Goal: Task Accomplishment & Management: Complete application form

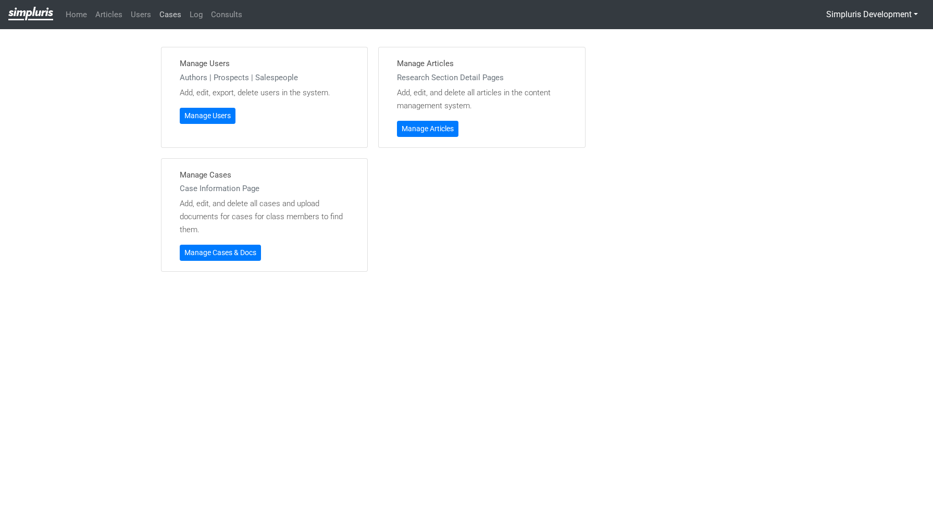
click at [167, 16] on link "Cases" at bounding box center [170, 15] width 30 height 20
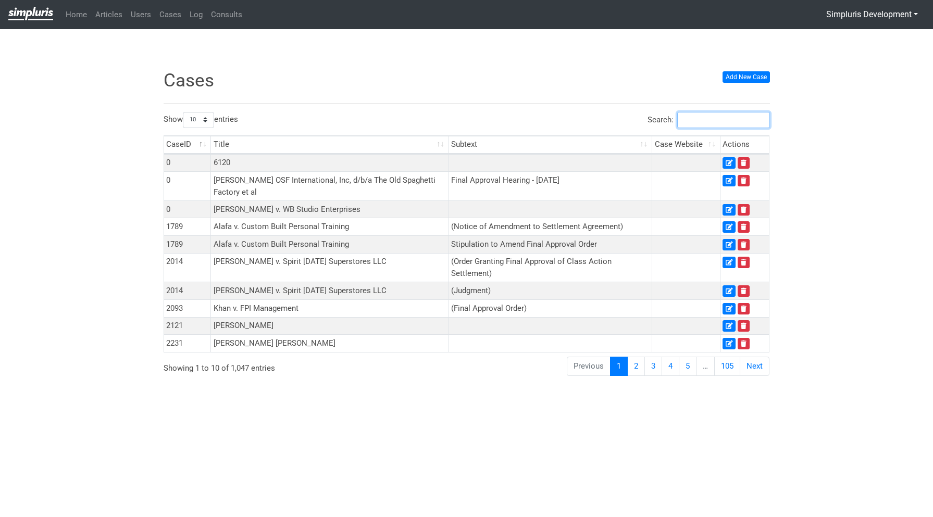
click at [730, 120] on input "Search:" at bounding box center [723, 120] width 93 height 16
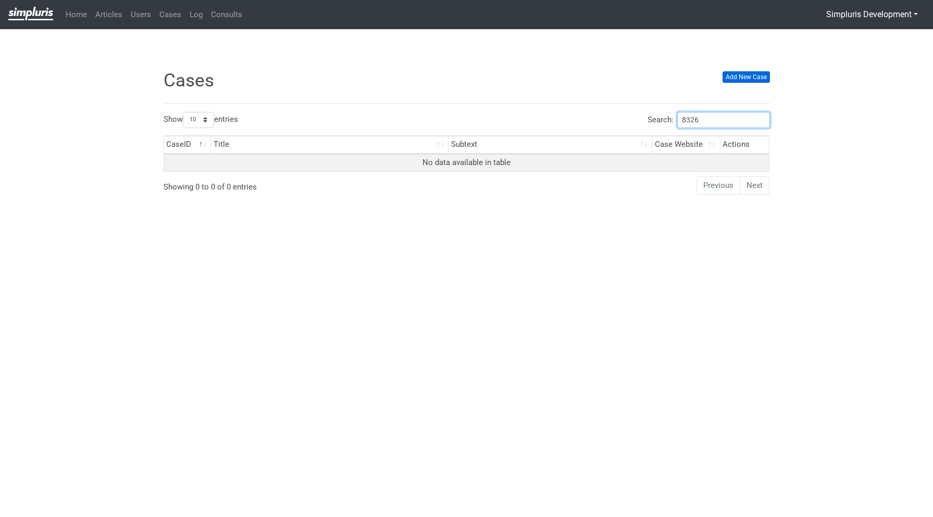
type input "8326"
click at [746, 79] on link "Add New Case" at bounding box center [745, 76] width 47 height 11
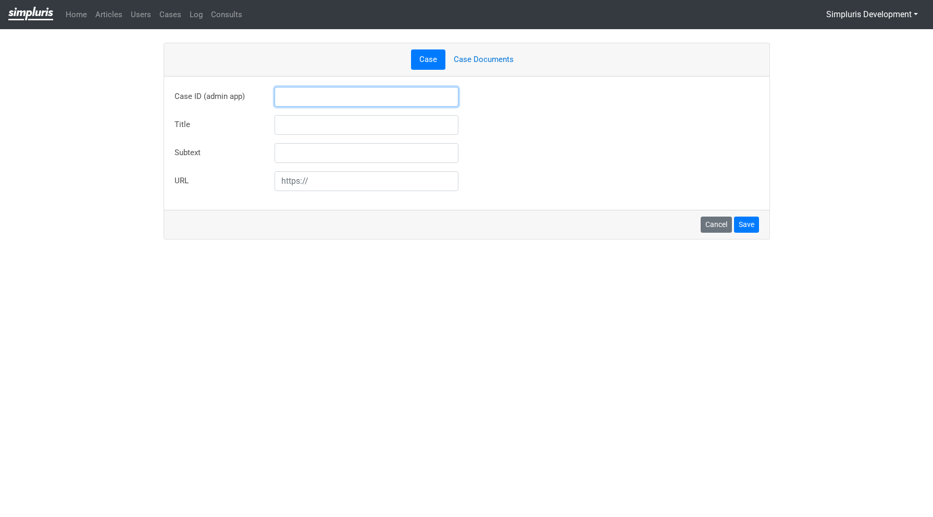
click at [315, 88] on input "text" at bounding box center [366, 97] width 184 height 20
type input "8326"
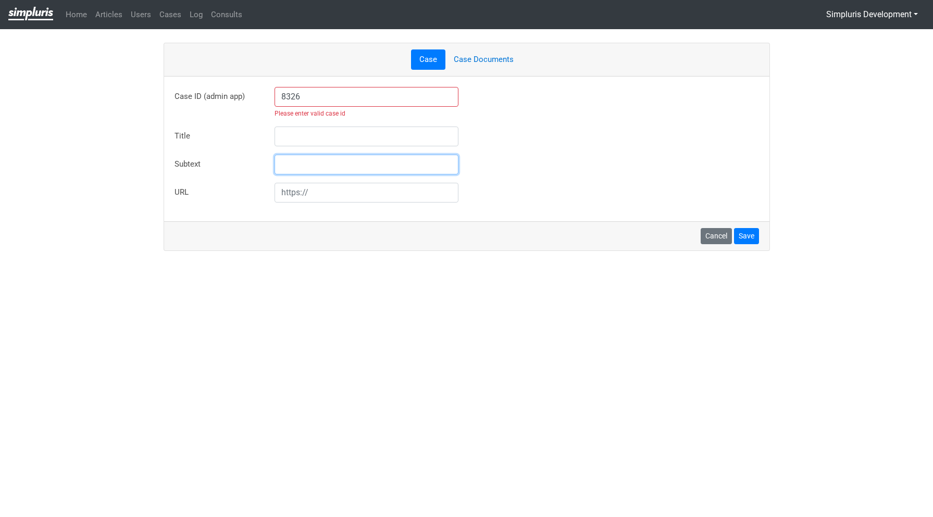
type input "Chumani Brown et al v Med One Group et al"
click at [353, 100] on input "8326" at bounding box center [366, 97] width 184 height 20
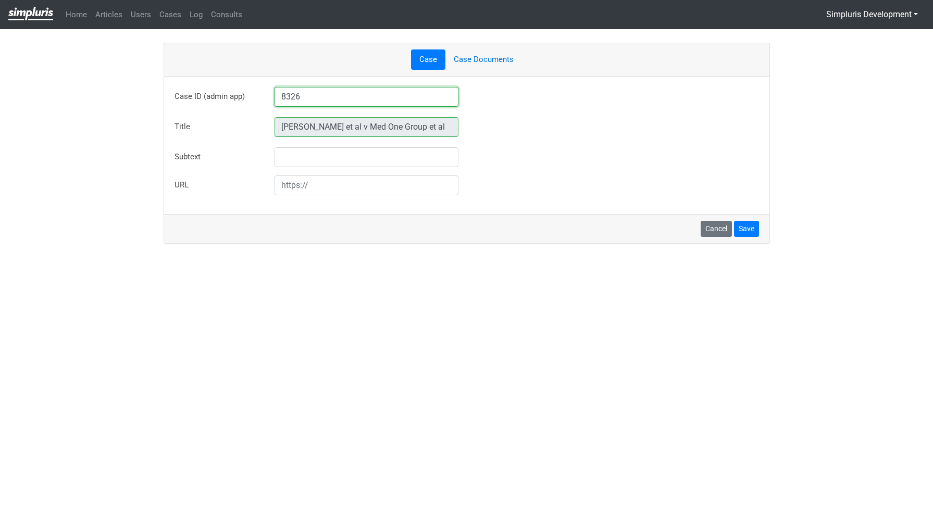
type input "8326"
click at [543, 146] on div "Case ID (admin app) 8326 Case ID not found in admin app database. But you can e…" at bounding box center [466, 141] width 584 height 108
click at [751, 230] on button "Save" at bounding box center [746, 229] width 25 height 16
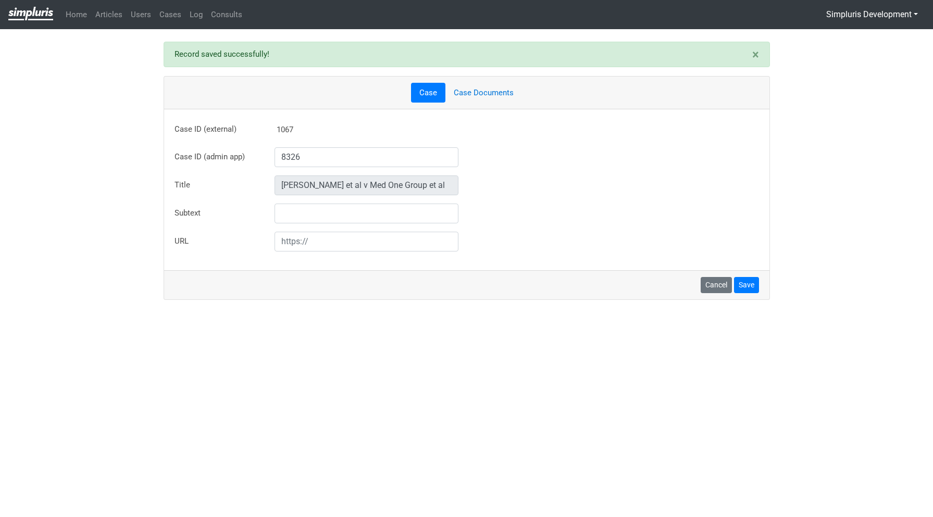
click at [496, 95] on link "Case Documents" at bounding box center [483, 93] width 77 height 20
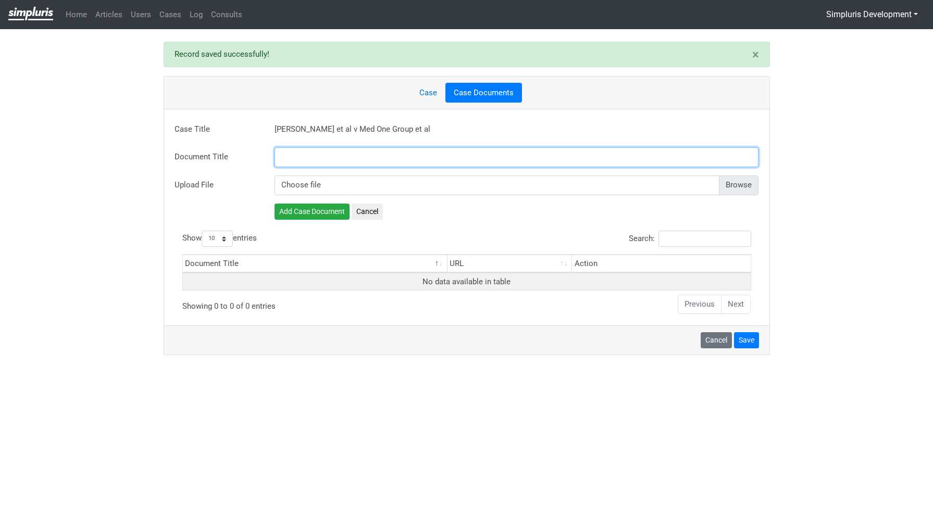
click at [293, 161] on input "text" at bounding box center [516, 157] width 484 height 20
paste input "Final Approval Order"
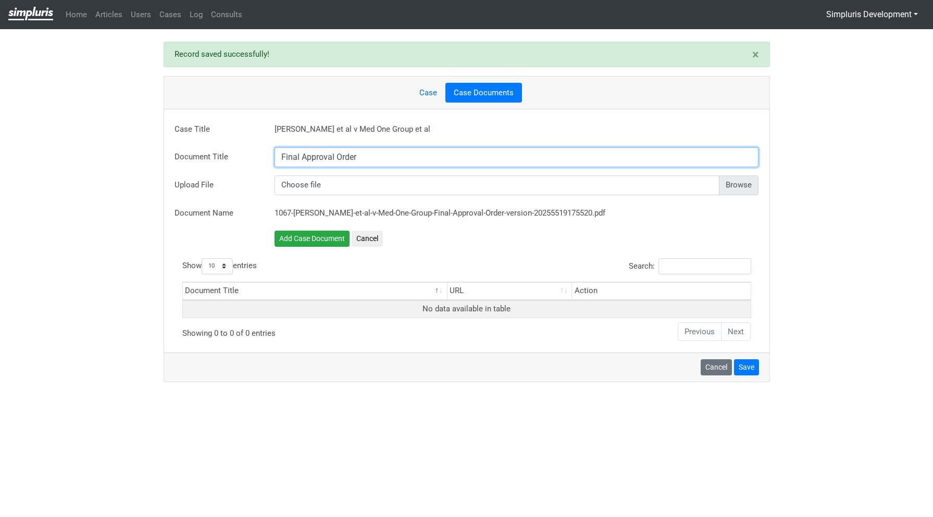
type input "Final Approval Order"
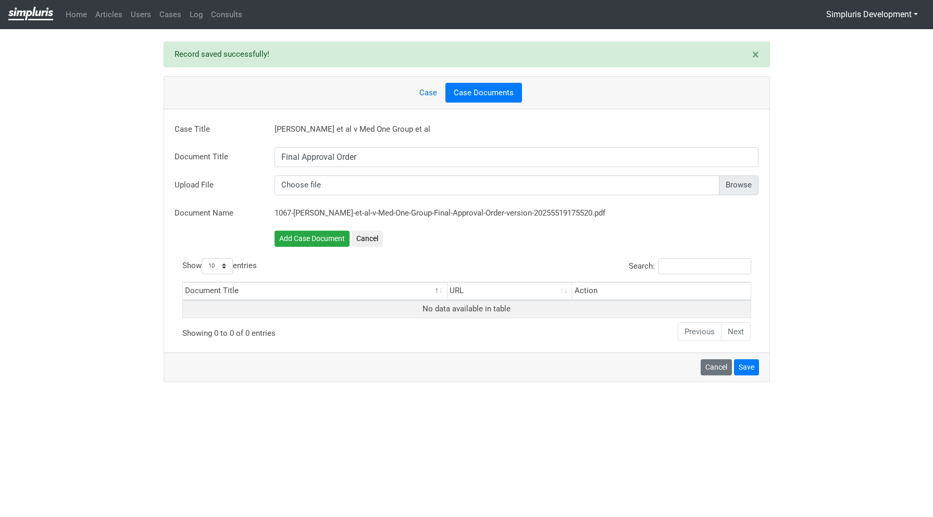
click at [739, 188] on input "file" at bounding box center [516, 186] width 484 height 20
type input "C:\fakepath\2025.08.14_Final Approval & Judgment Order.pdf"
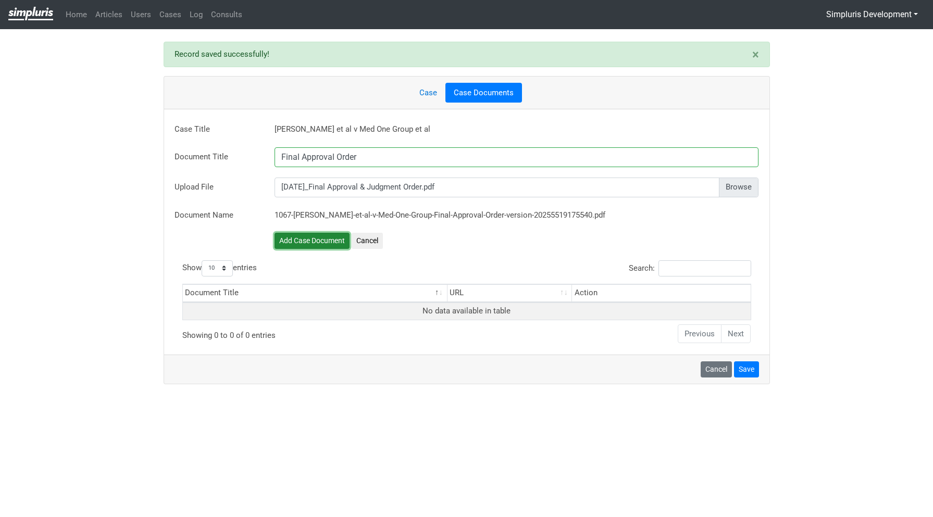
click at [314, 241] on button "Add Case Document" at bounding box center [311, 241] width 75 height 16
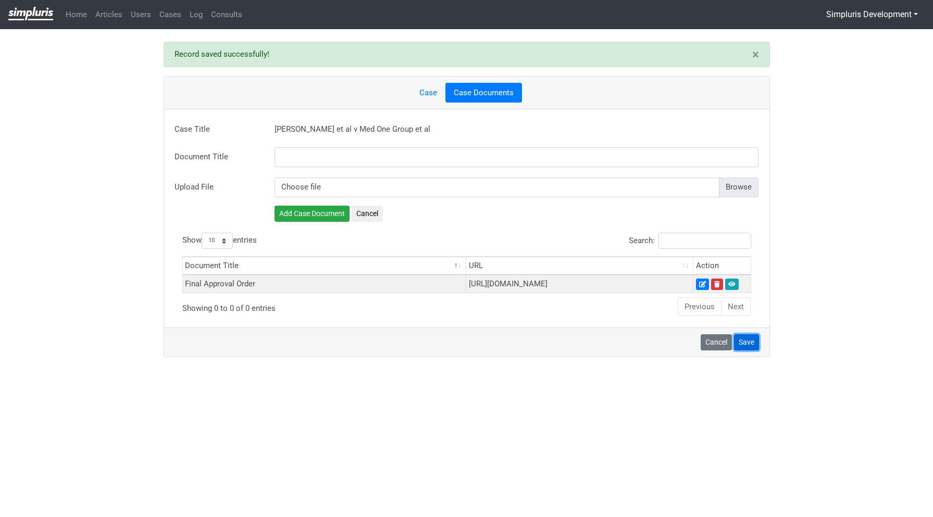
click at [747, 351] on button "Save" at bounding box center [746, 342] width 25 height 16
